Goal: Transaction & Acquisition: Purchase product/service

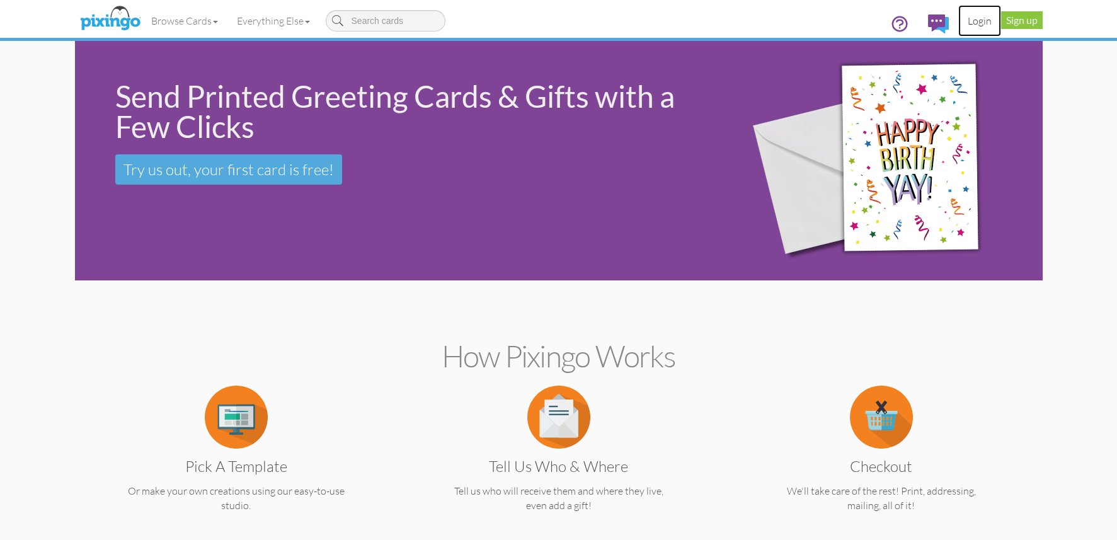
click at [975, 23] on link "Login" at bounding box center [979, 21] width 43 height 32
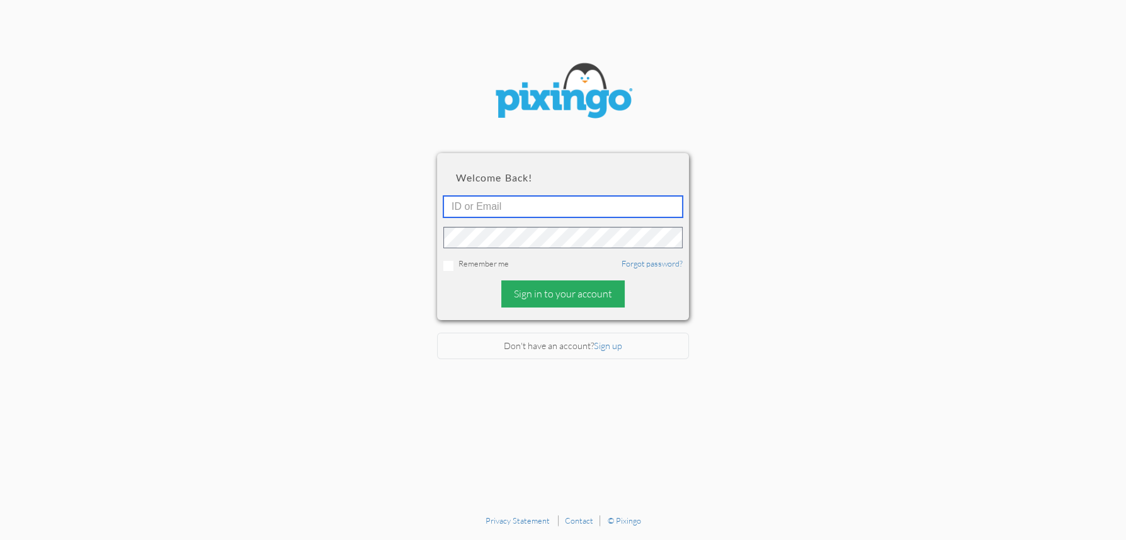
type input "4892"
click at [557, 290] on div "Sign in to your account" at bounding box center [562, 293] width 123 height 27
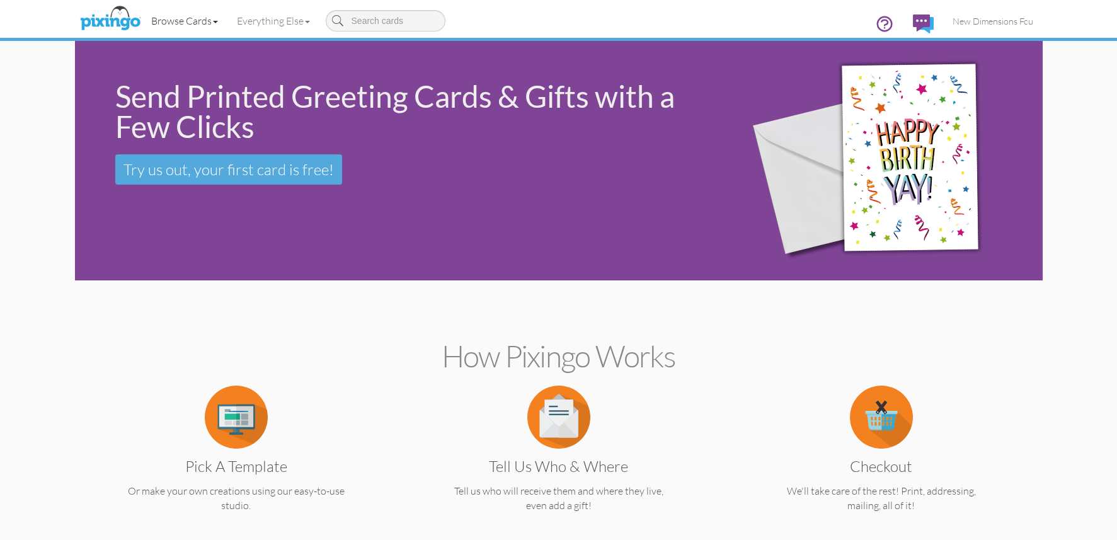
click at [186, 18] on link "Browse Cards" at bounding box center [185, 21] width 86 height 32
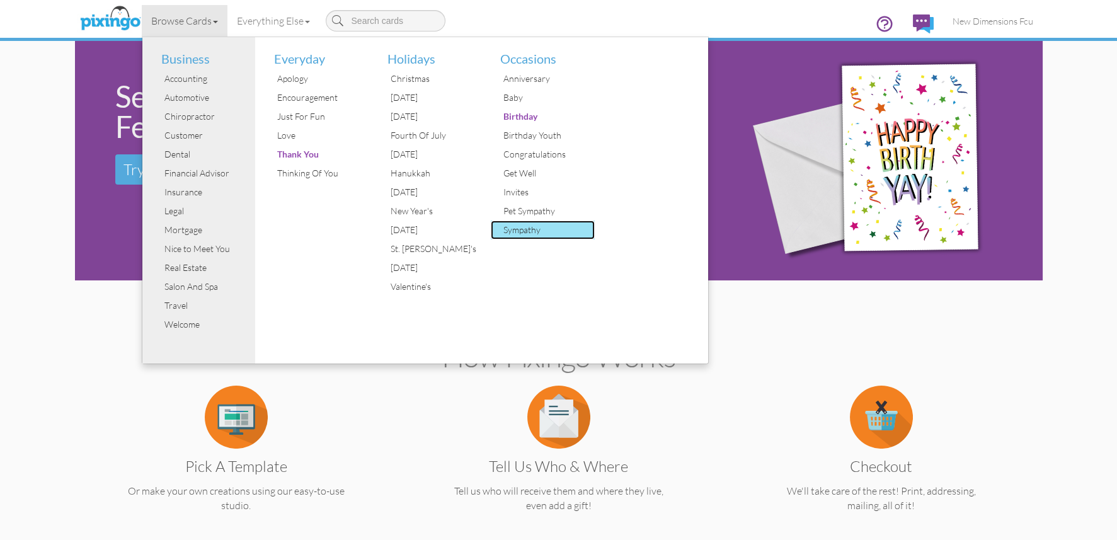
click at [529, 231] on div "Sympathy" at bounding box center [547, 230] width 95 height 19
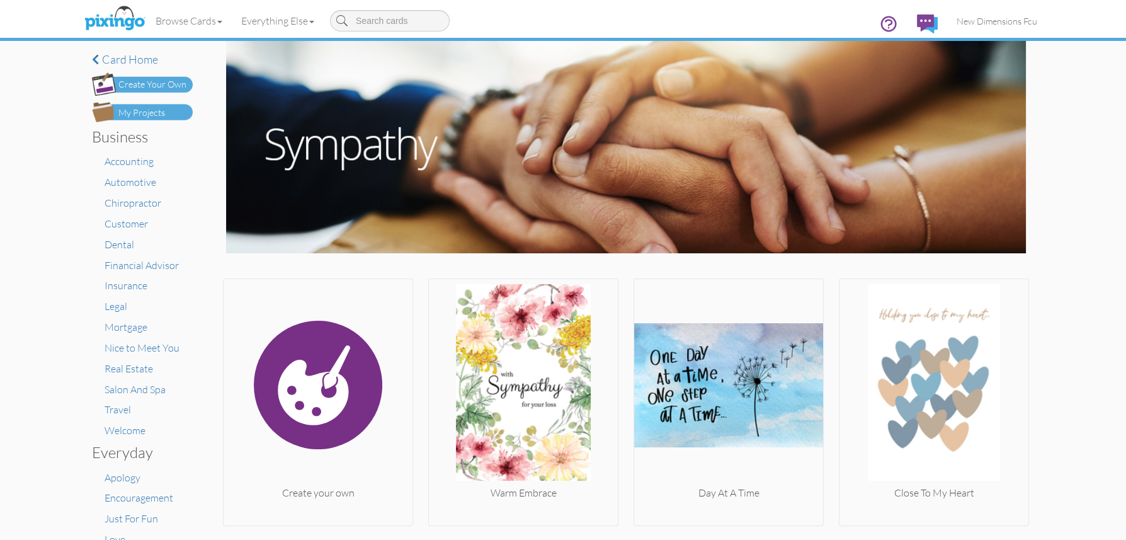
click at [128, 109] on div "My Projects" at bounding box center [141, 112] width 47 height 13
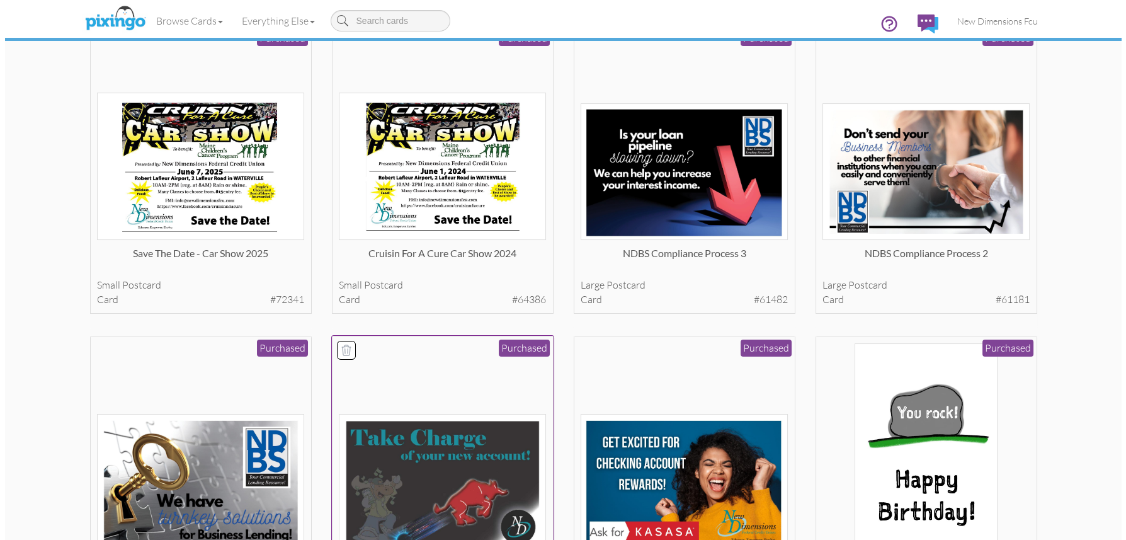
scroll to position [378, 0]
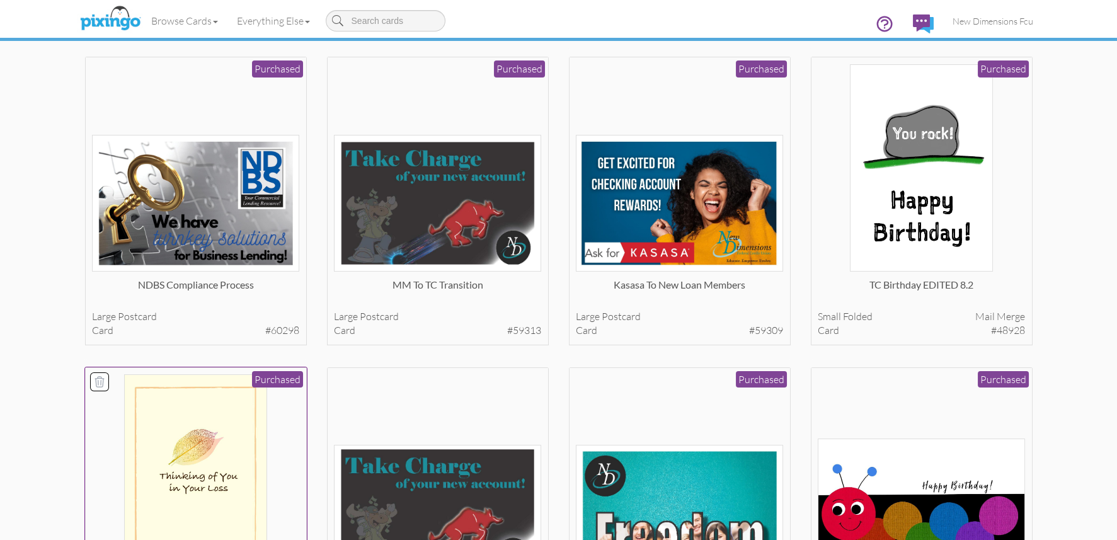
click at [197, 477] on img at bounding box center [195, 477] width 143 height 207
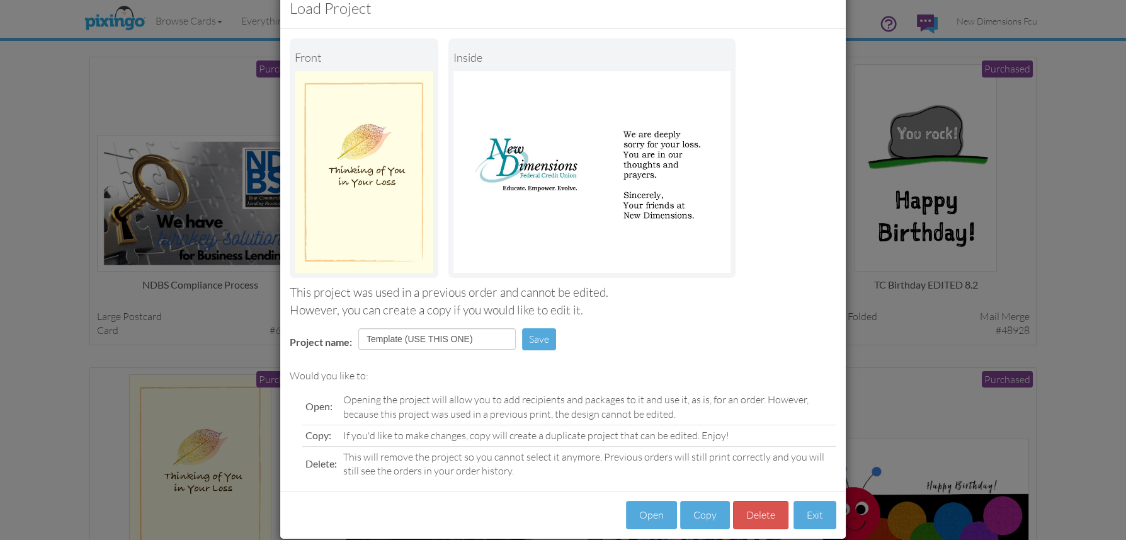
scroll to position [49, 0]
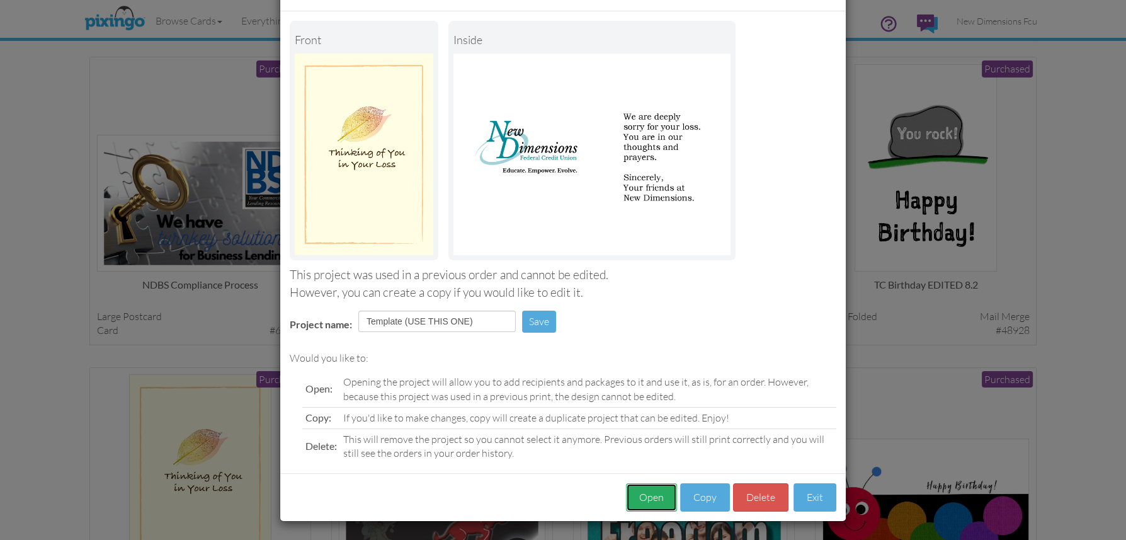
click at [648, 498] on button "Open" at bounding box center [651, 497] width 51 height 28
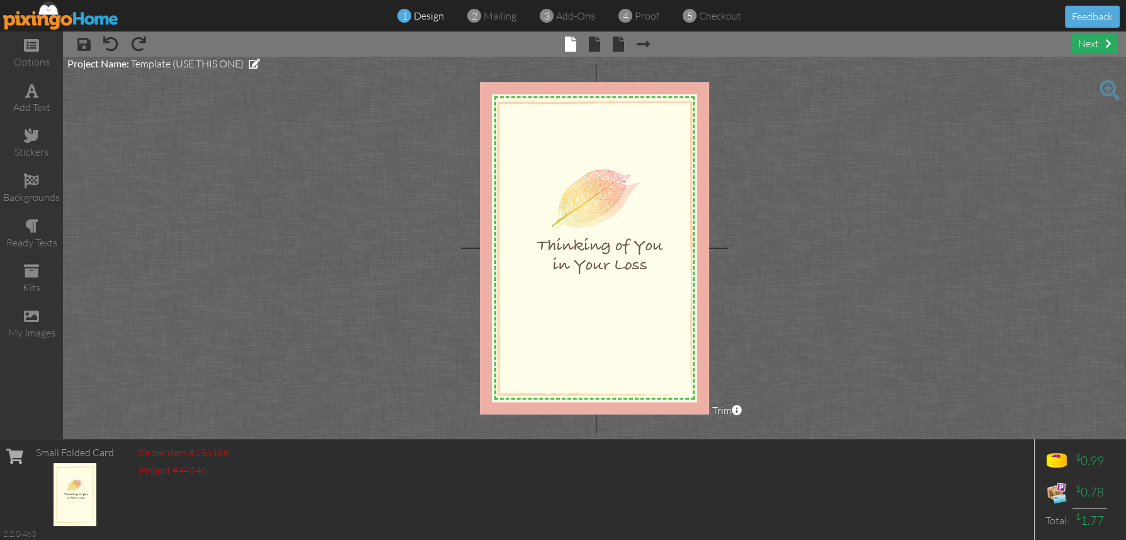
click at [1097, 40] on div "next" at bounding box center [1095, 43] width 46 height 21
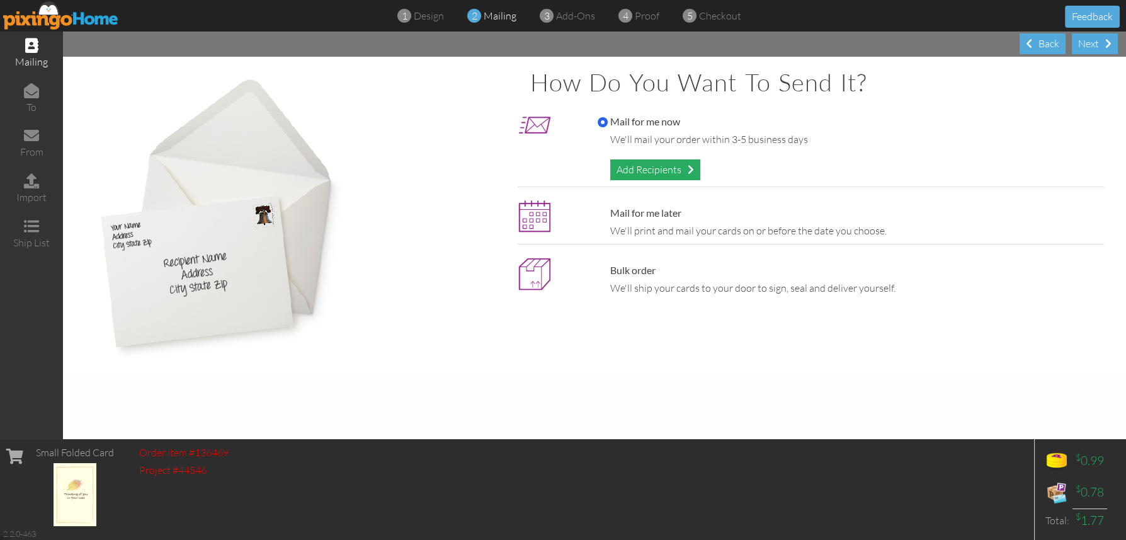
click at [650, 166] on div "Add Recipients" at bounding box center [655, 169] width 90 height 21
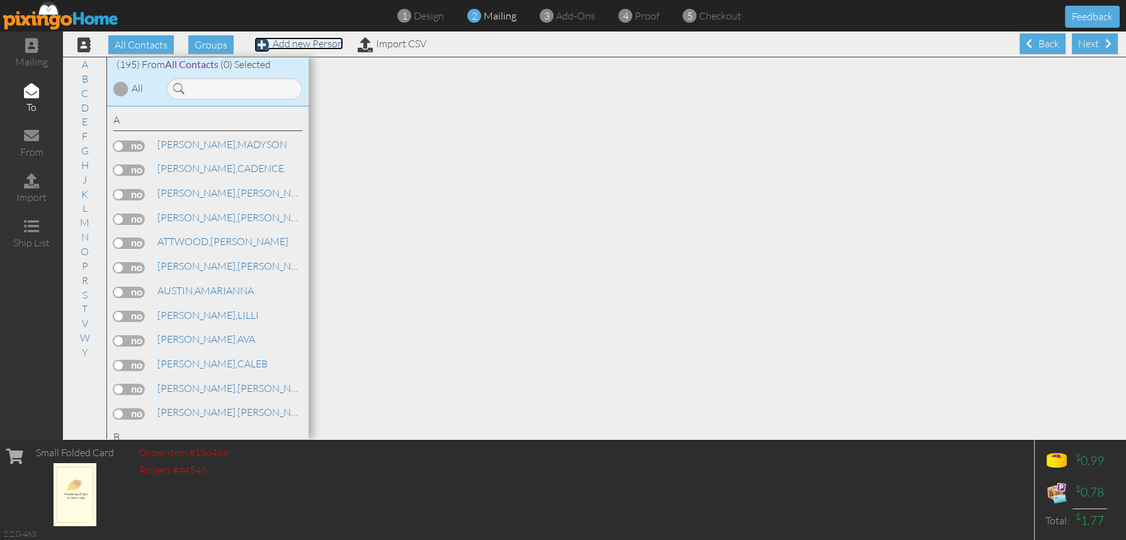
click at [302, 44] on link "Add new Person" at bounding box center [299, 43] width 89 height 13
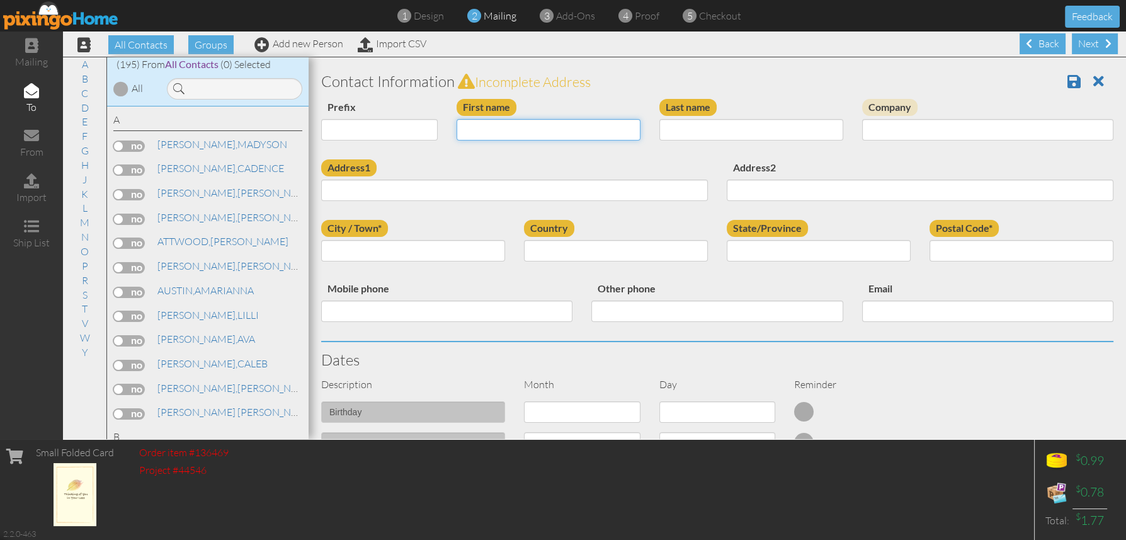
paste input "[PERSON_NAME]"
type input "[PERSON_NAME]"
click at [692, 127] on input "Last name" at bounding box center [752, 129] width 184 height 21
paste input "[PERSON_NAME]"
type input "[PERSON_NAME]"
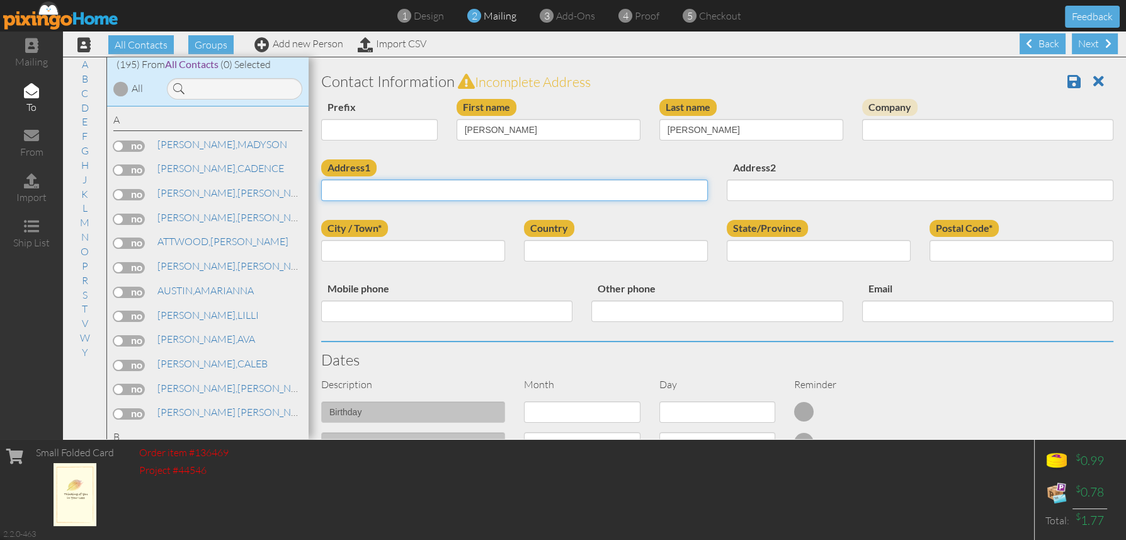
click at [369, 189] on input "Address1" at bounding box center [514, 190] width 387 height 21
paste input "[GEOGRAPHIC_DATA]"
type input "[GEOGRAPHIC_DATA]"
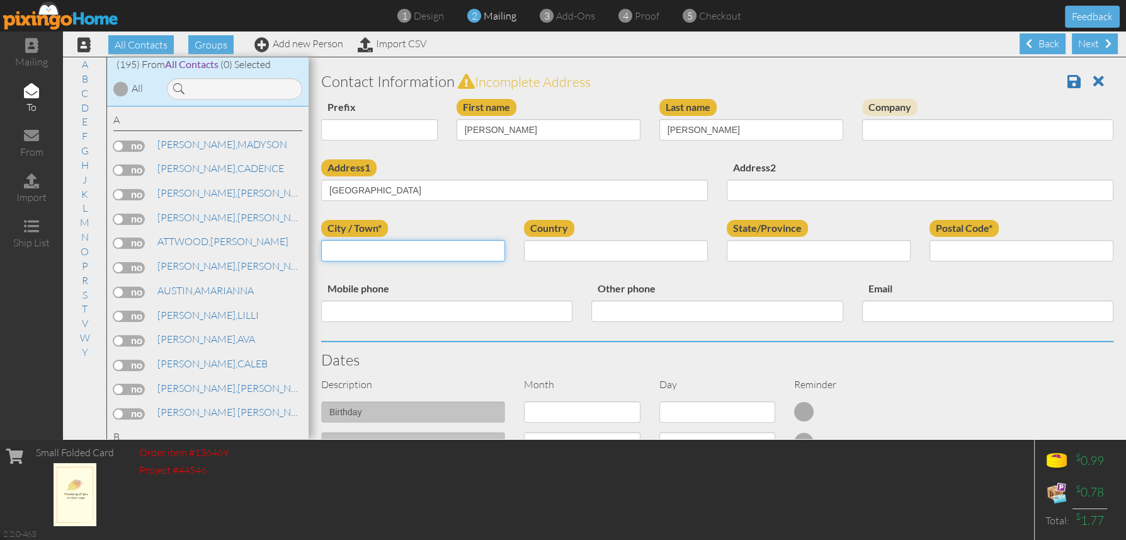
click at [393, 249] on input "City / Town*" at bounding box center [413, 250] width 184 height 21
paste input "ANSON"
type input "ANSON"
select select "object:3103"
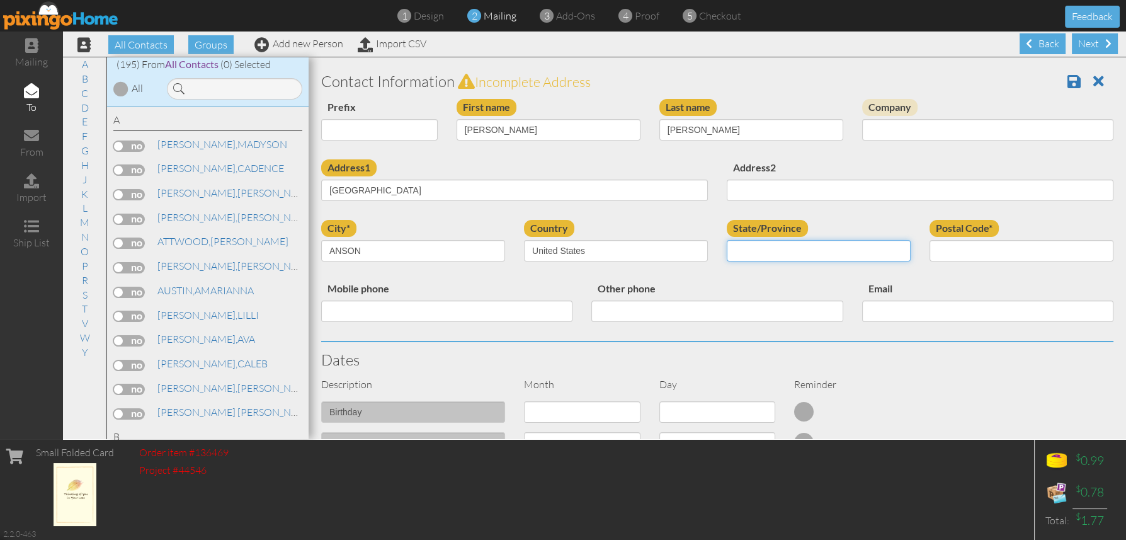
select select "object:3373"
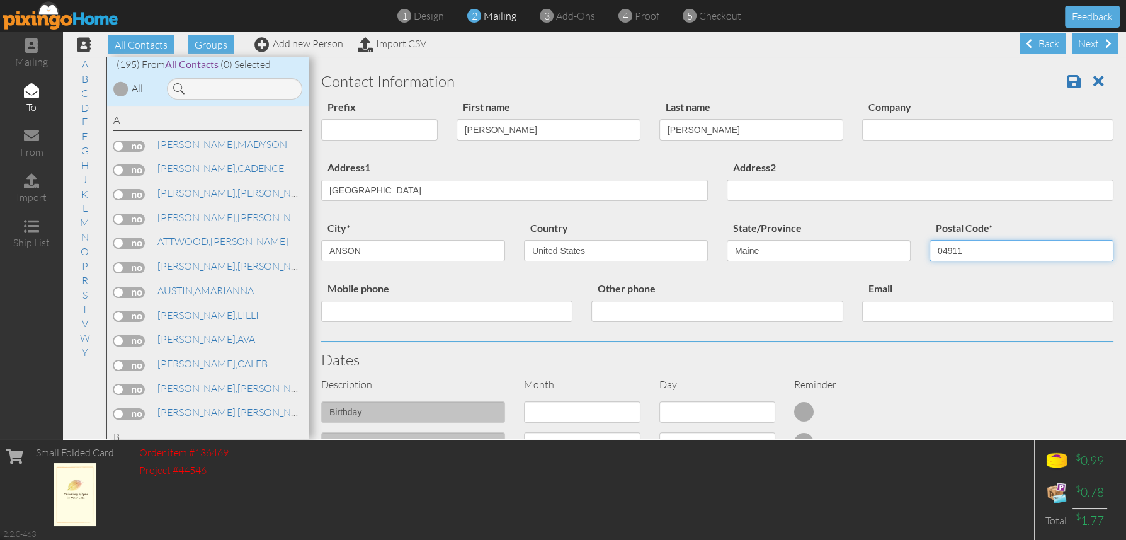
type input "04911"
click at [912, 374] on div "Dates" at bounding box center [717, 359] width 811 height 35
click at [1068, 83] on span at bounding box center [1074, 81] width 13 height 15
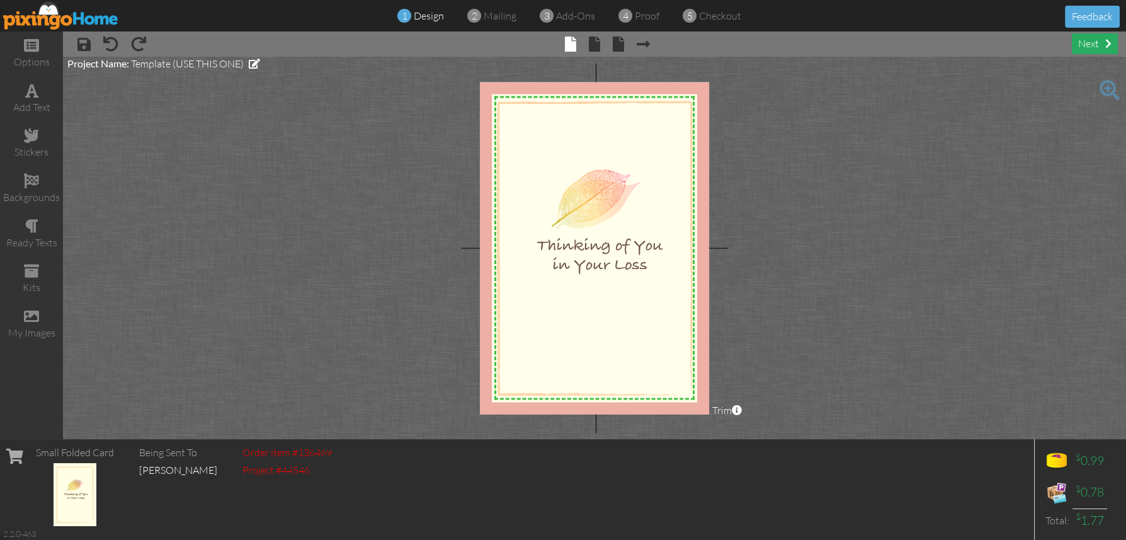
click at [1099, 47] on div "next" at bounding box center [1095, 43] width 46 height 21
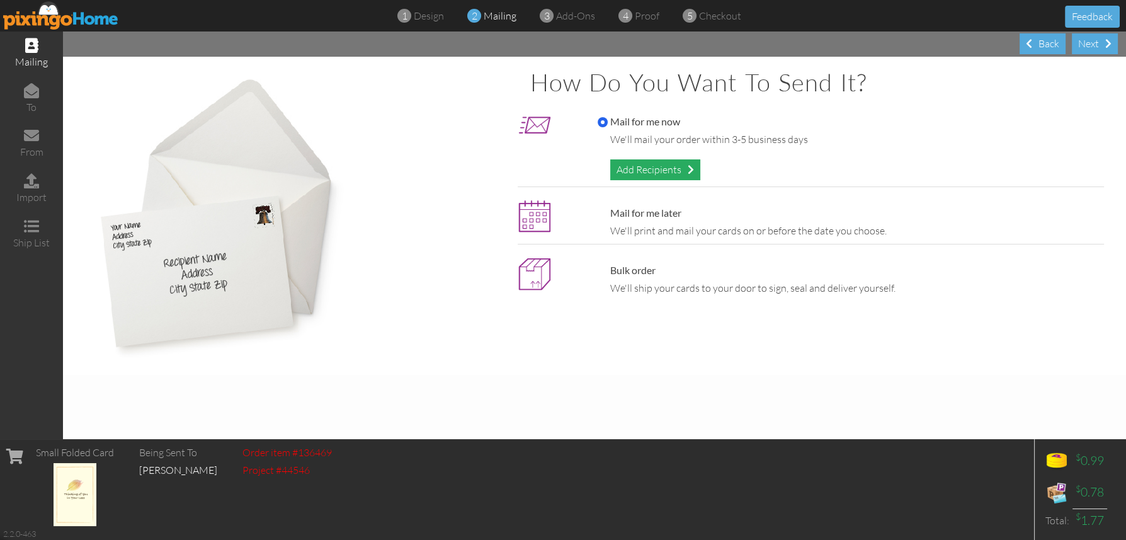
click at [656, 171] on div "Add Recipients" at bounding box center [655, 169] width 90 height 21
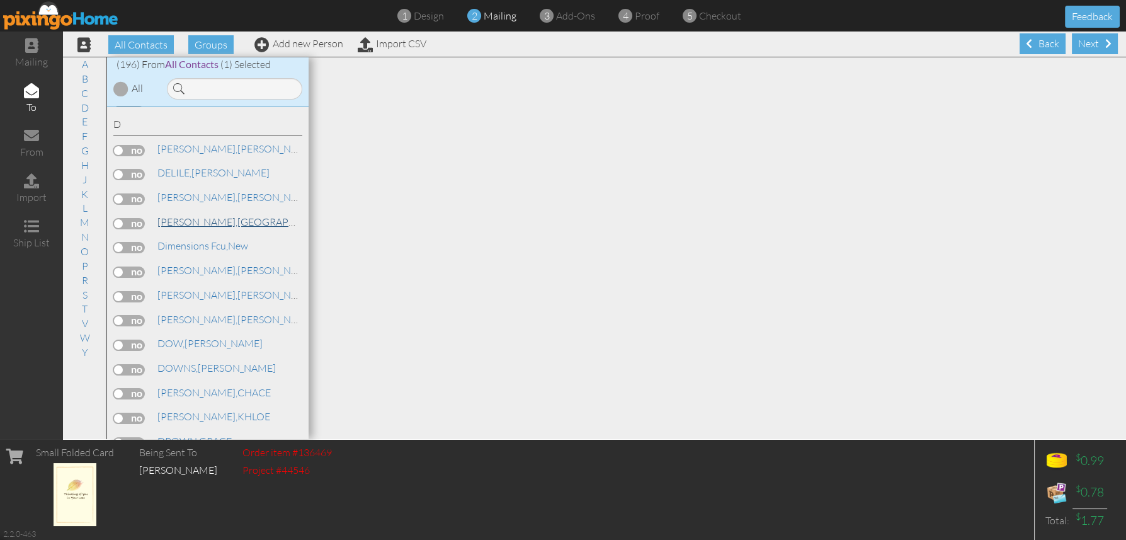
scroll to position [1700, 0]
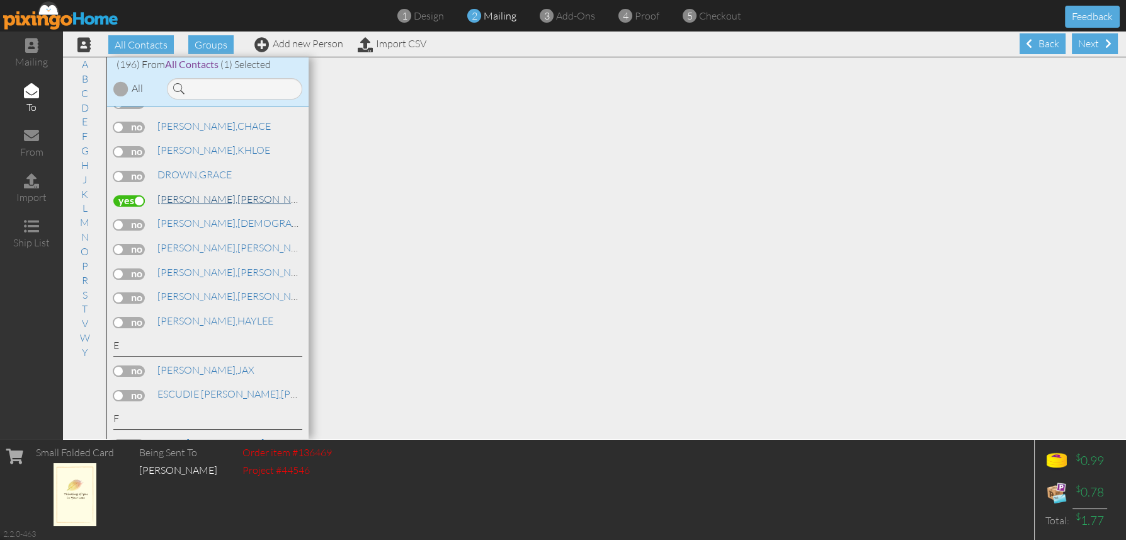
click at [204, 207] on link "DUBE, MAXINE" at bounding box center [236, 199] width 161 height 15
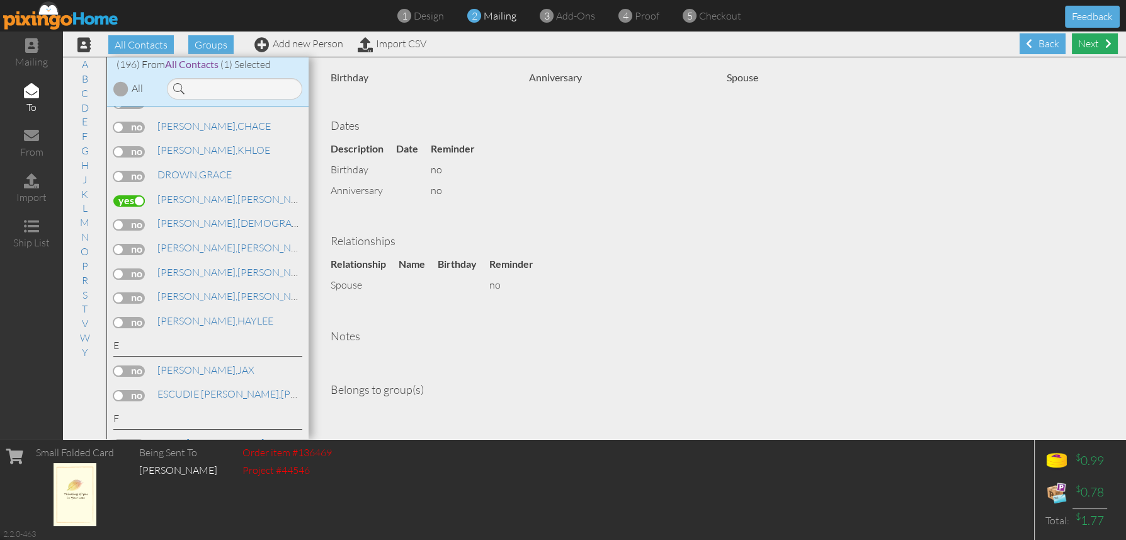
click at [1086, 40] on div "Next" at bounding box center [1095, 43] width 46 height 21
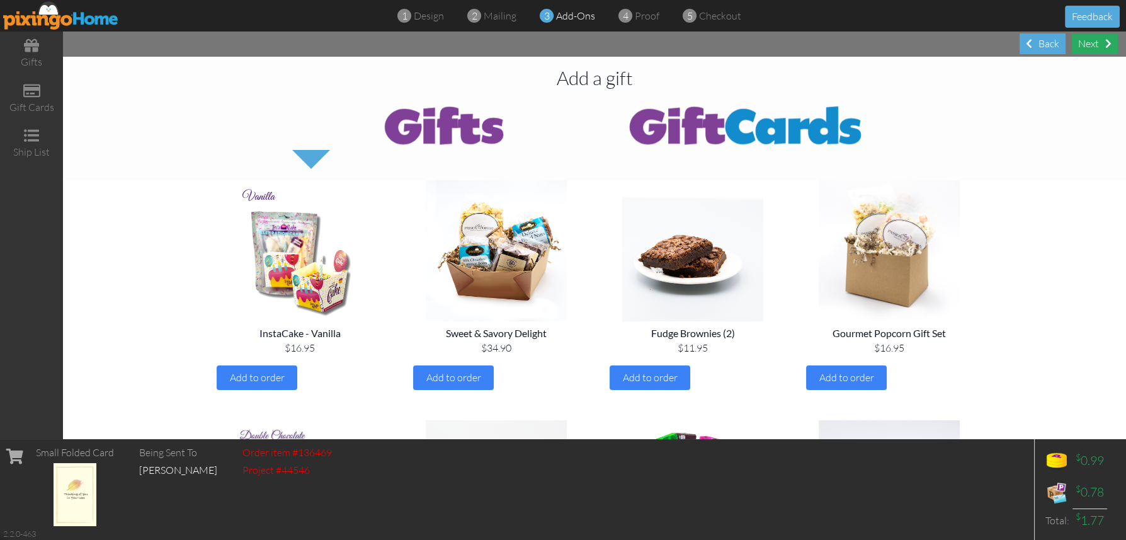
click at [1099, 39] on div "Next" at bounding box center [1095, 43] width 46 height 21
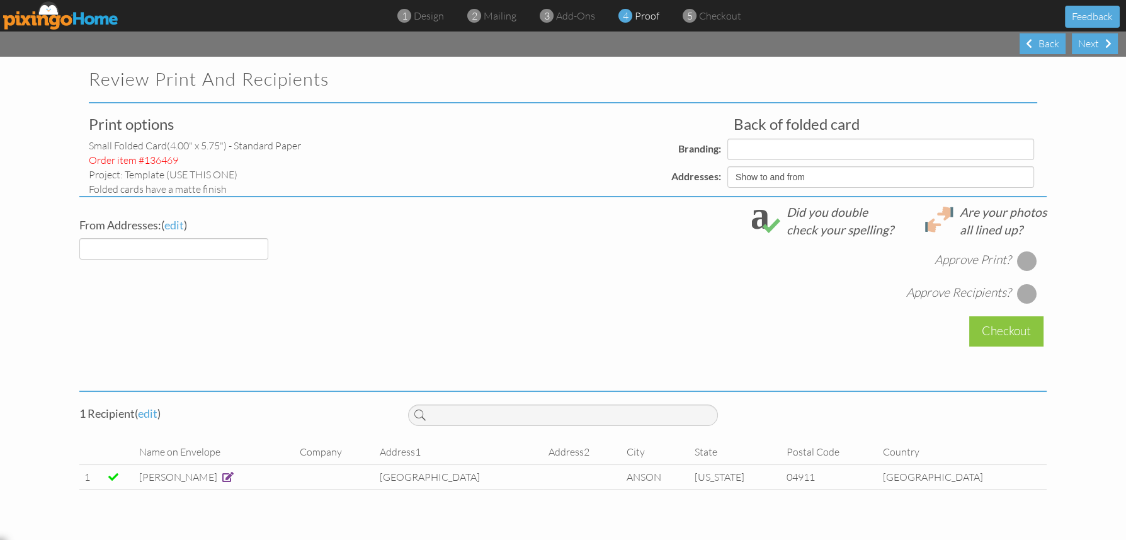
select select "object:1993"
select select "object:1991"
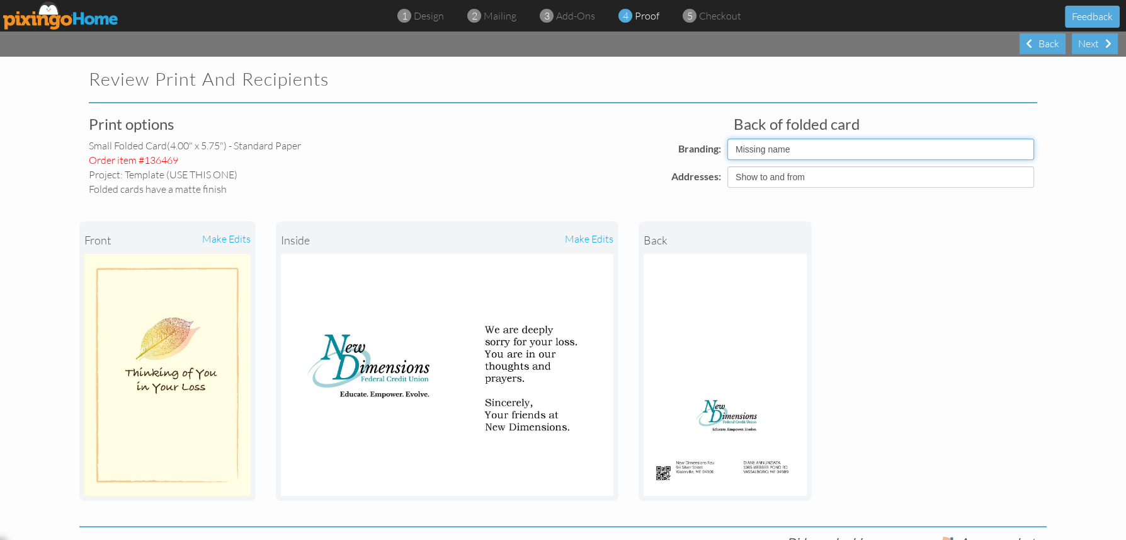
click at [753, 152] on select "Pixingo Default Profile Missing name" at bounding box center [881, 149] width 307 height 21
click at [728, 139] on select "Pixingo Default Profile Missing name" at bounding box center [881, 149] width 307 height 21
click at [752, 150] on select "Pixingo Default Profile Missing name" at bounding box center [881, 149] width 307 height 21
select select "object:1993"
click at [728, 139] on select "Pixingo Default Profile Missing name" at bounding box center [881, 149] width 307 height 21
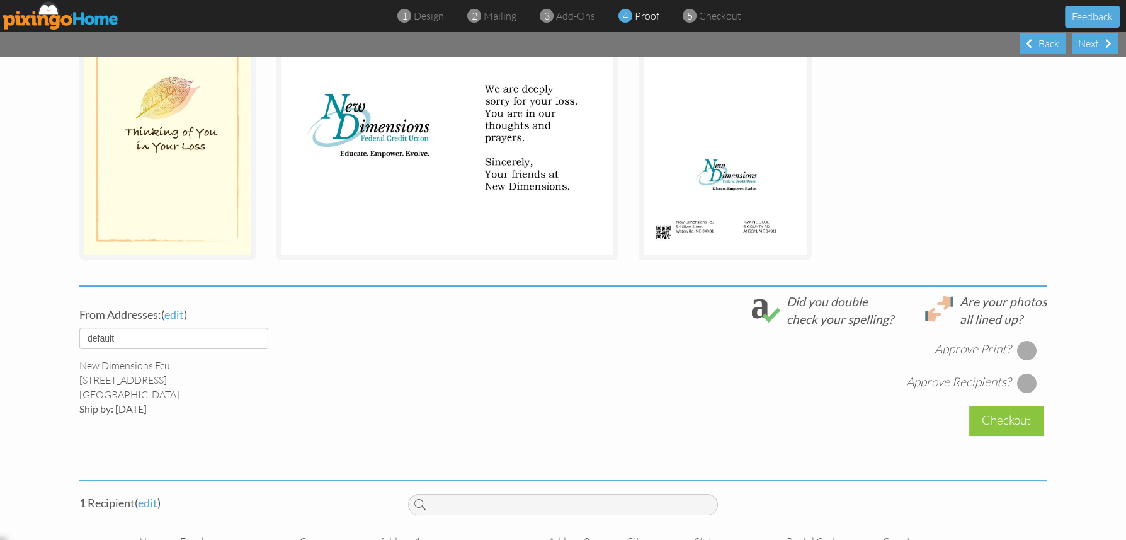
scroll to position [304, 0]
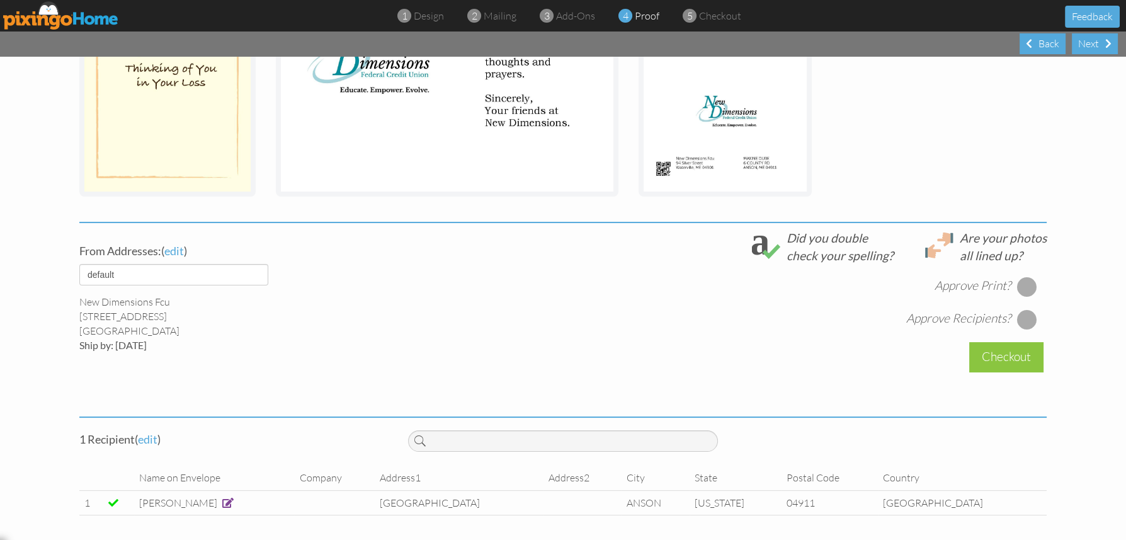
click at [1023, 285] on div at bounding box center [1027, 287] width 20 height 20
click at [1026, 317] on div at bounding box center [1027, 319] width 20 height 20
click at [996, 347] on div "Checkout" at bounding box center [1007, 357] width 74 height 30
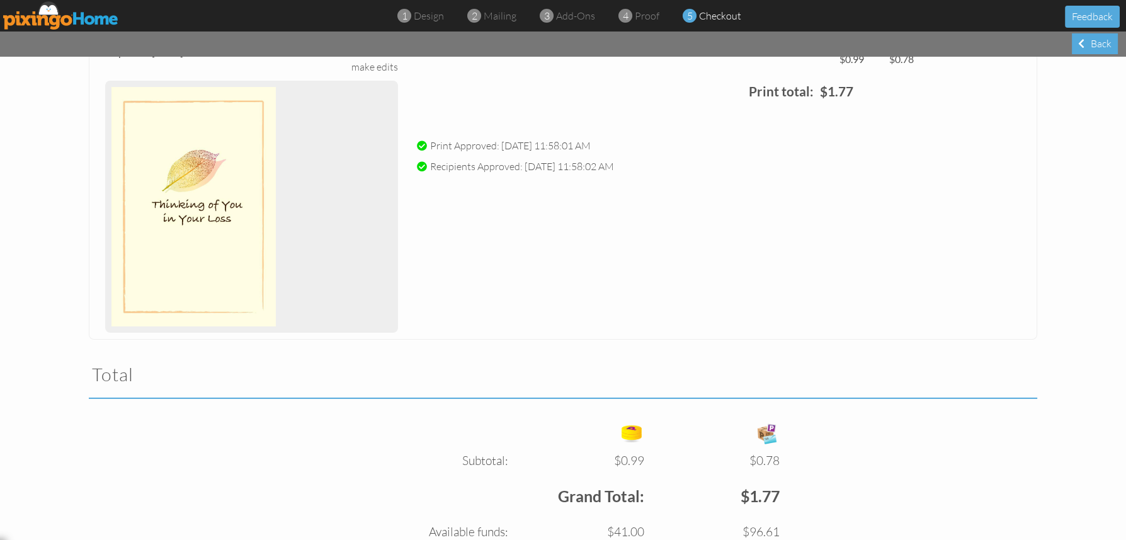
scroll to position [272, 0]
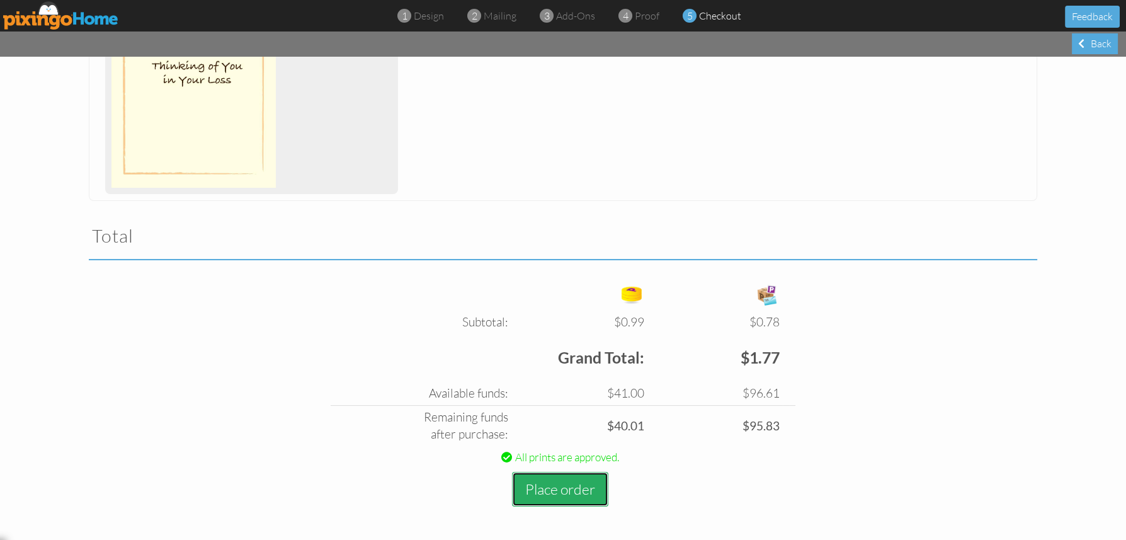
click at [555, 490] on button "Place order" at bounding box center [560, 489] width 96 height 35
